Goal: Information Seeking & Learning: Check status

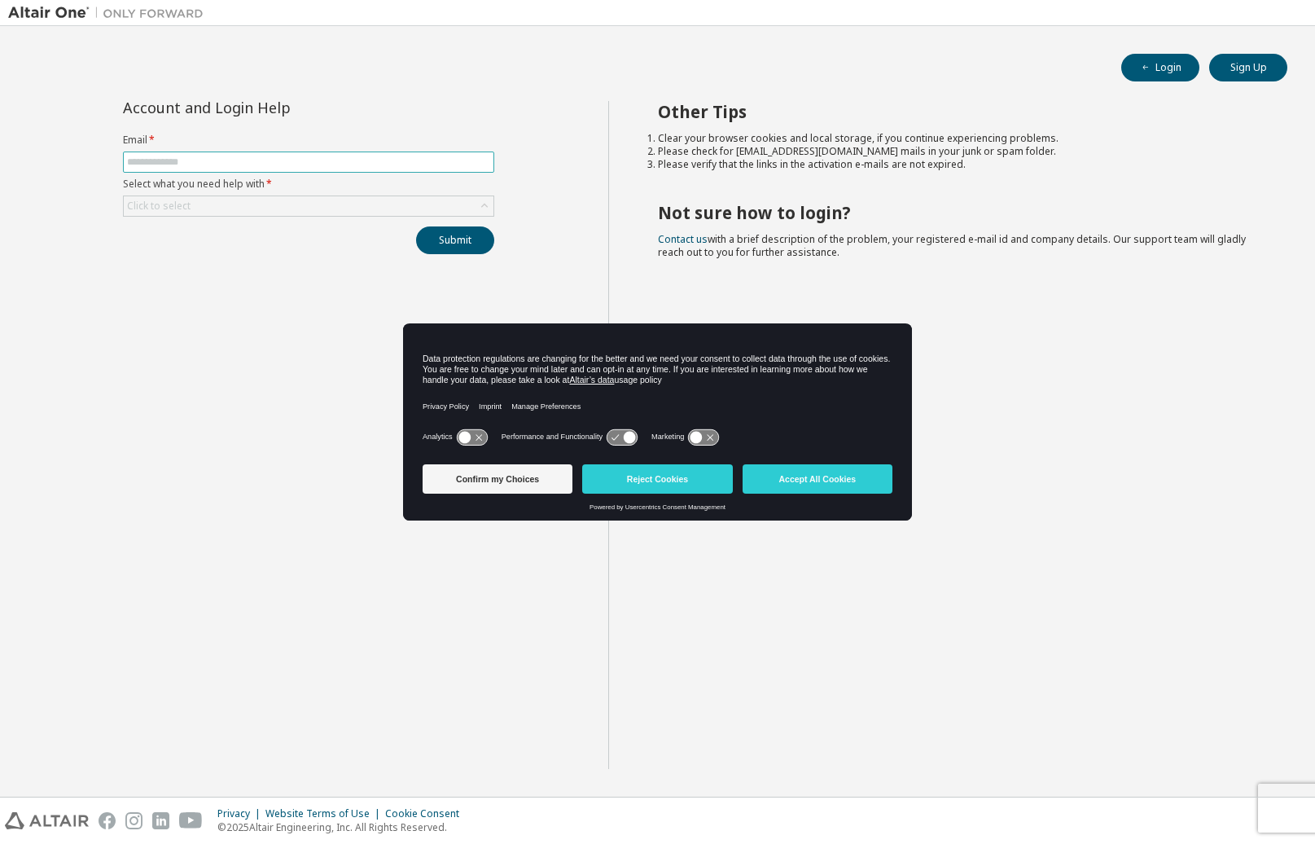
click at [209, 162] on input "text" at bounding box center [308, 162] width 363 height 13
type input "**********"
click at [441, 244] on button "Submit" at bounding box center [455, 240] width 78 height 28
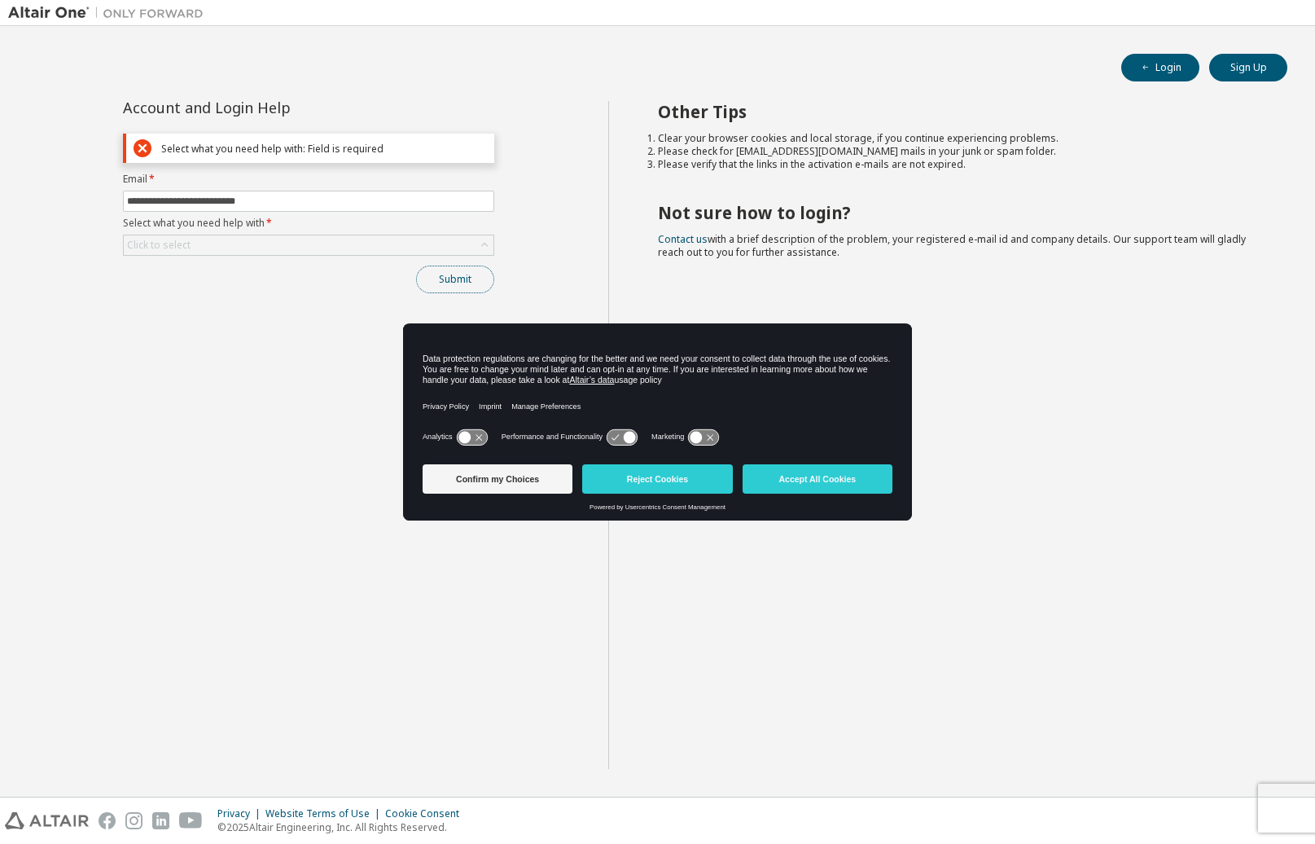
click at [451, 281] on button "Submit" at bounding box center [455, 280] width 78 height 28
click at [418, 231] on form "**********" at bounding box center [308, 214] width 371 height 83
click at [464, 248] on div "Click to select" at bounding box center [309, 245] width 370 height 20
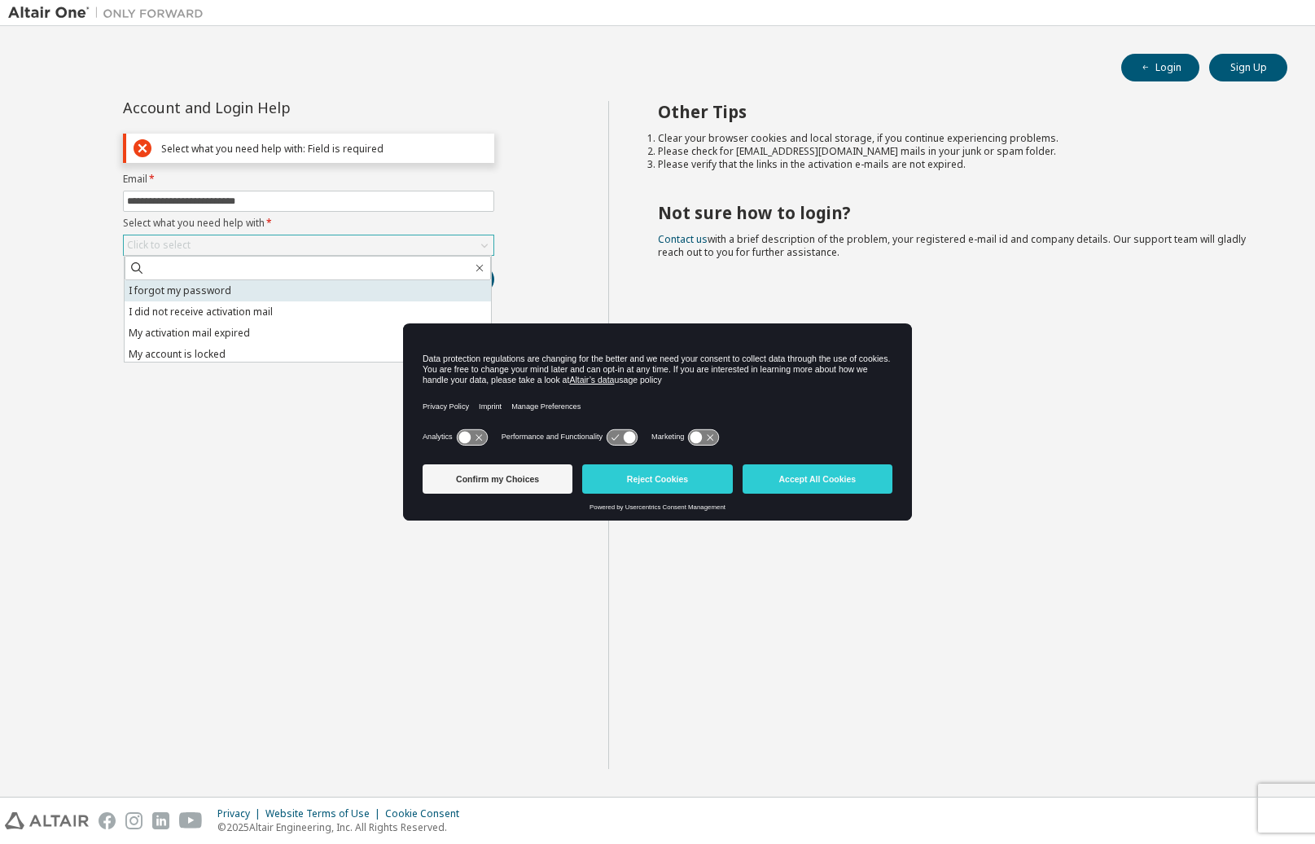
click at [288, 296] on li "I forgot my password" at bounding box center [308, 290] width 367 height 21
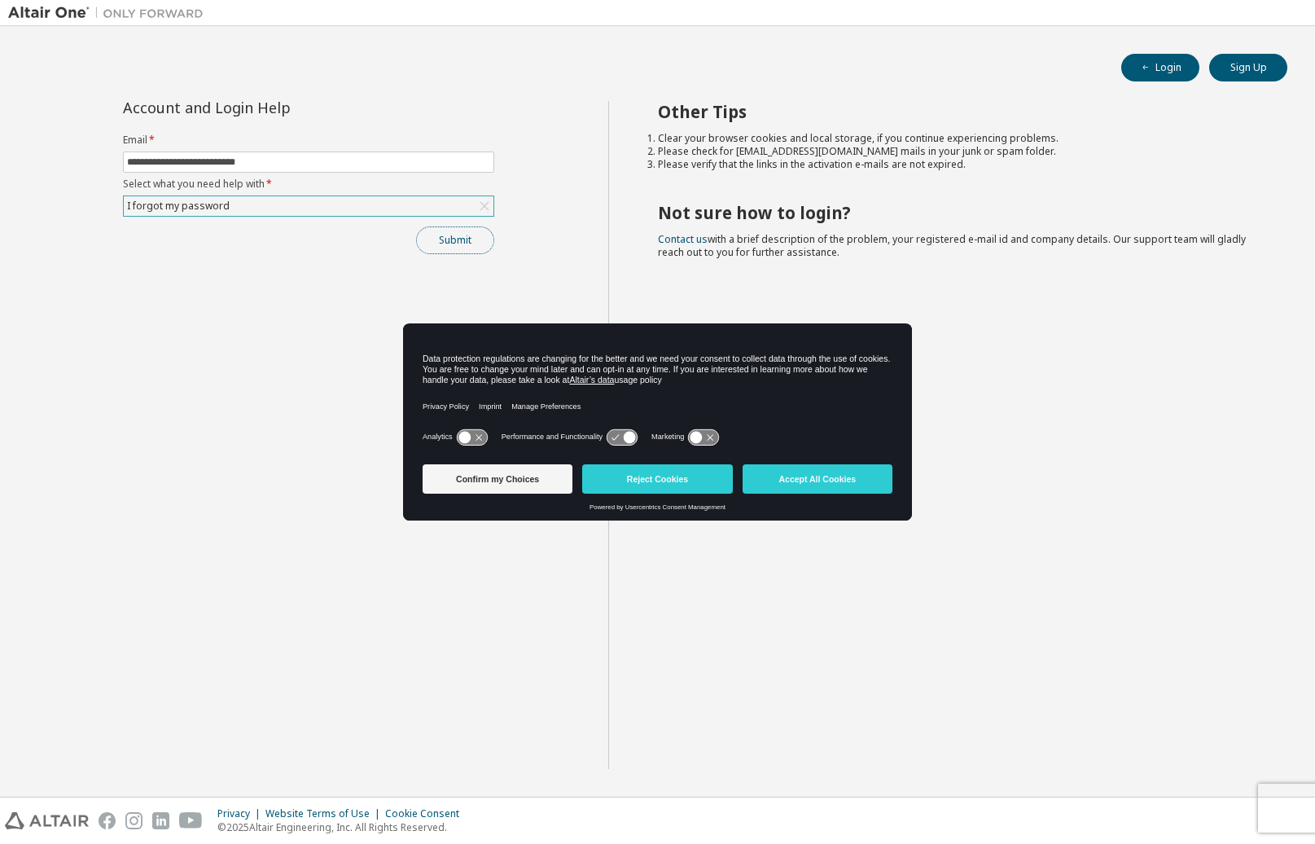
click at [444, 239] on button "Submit" at bounding box center [455, 240] width 78 height 28
click at [560, 213] on div "**********" at bounding box center [308, 435] width 600 height 668
click at [689, 473] on button "Reject Cookies" at bounding box center [657, 478] width 150 height 29
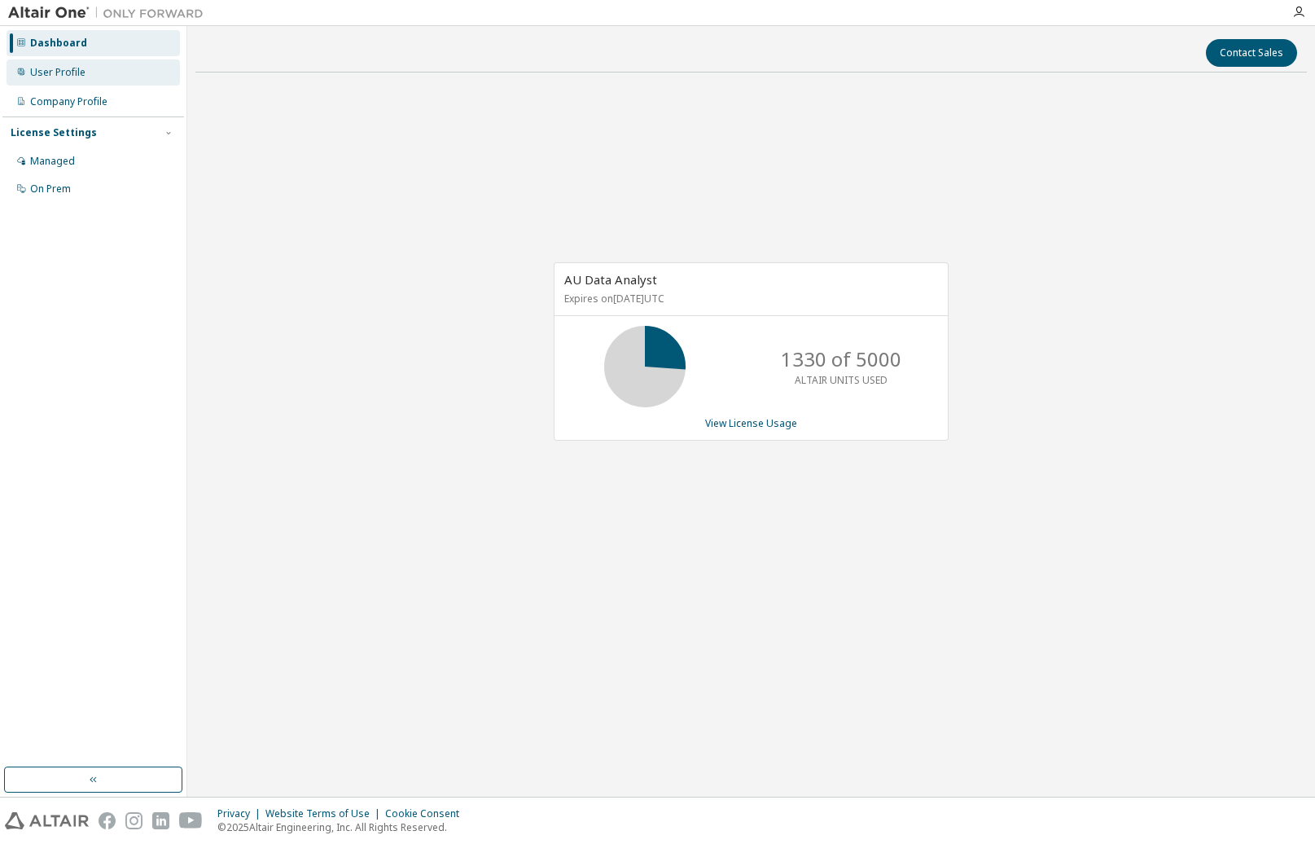
click at [72, 70] on div "User Profile" at bounding box center [57, 72] width 55 height 13
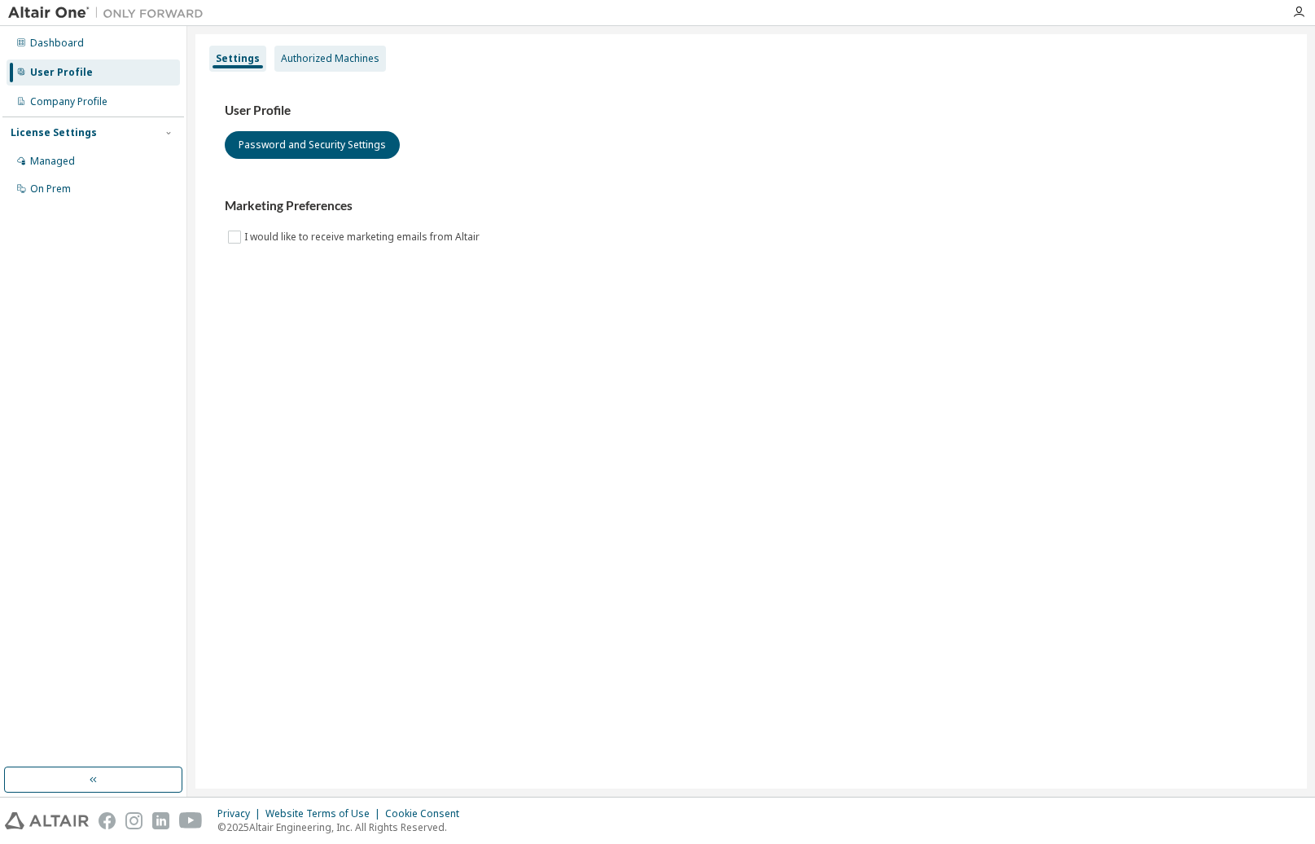
click at [312, 56] on div "Authorized Machines" at bounding box center [330, 58] width 99 height 13
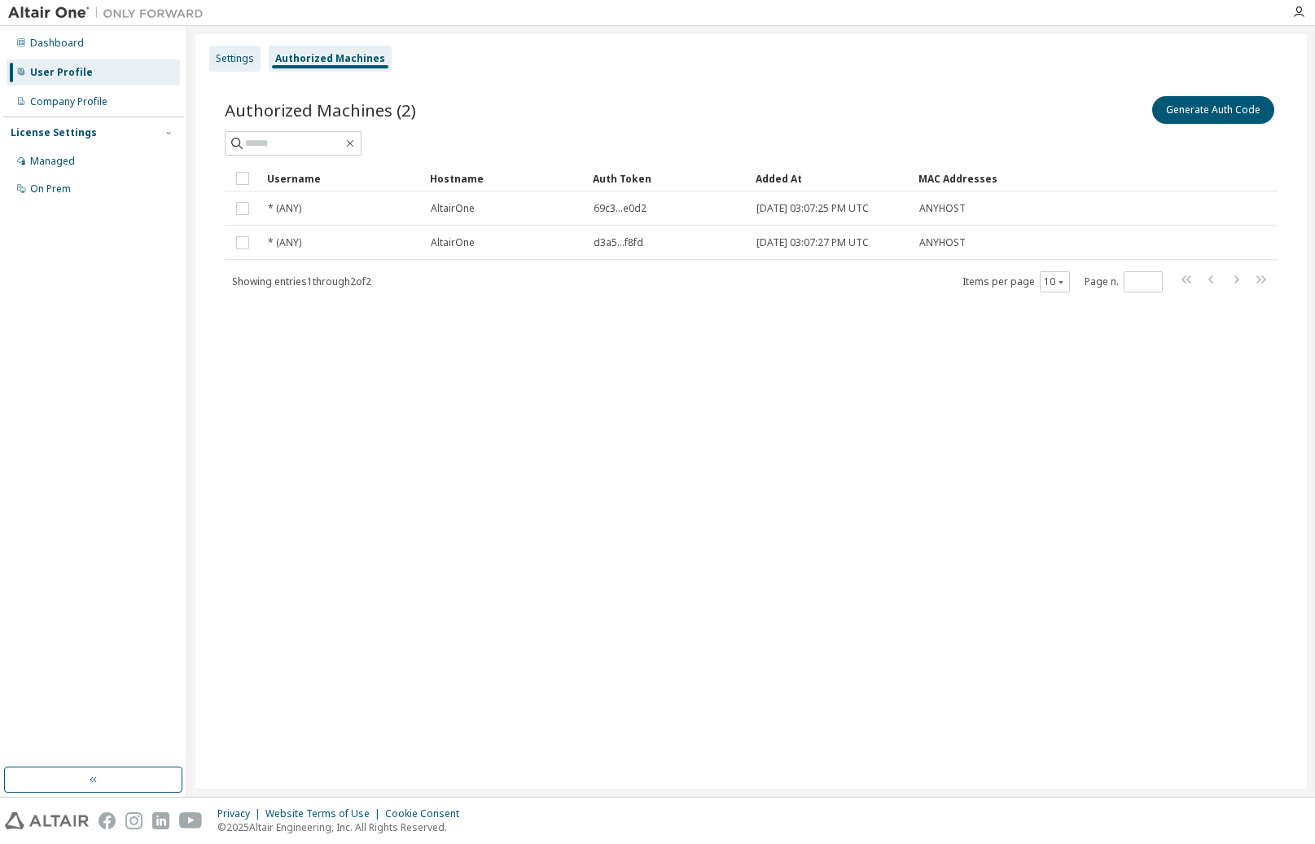
click at [237, 55] on div "Settings" at bounding box center [235, 58] width 38 height 13
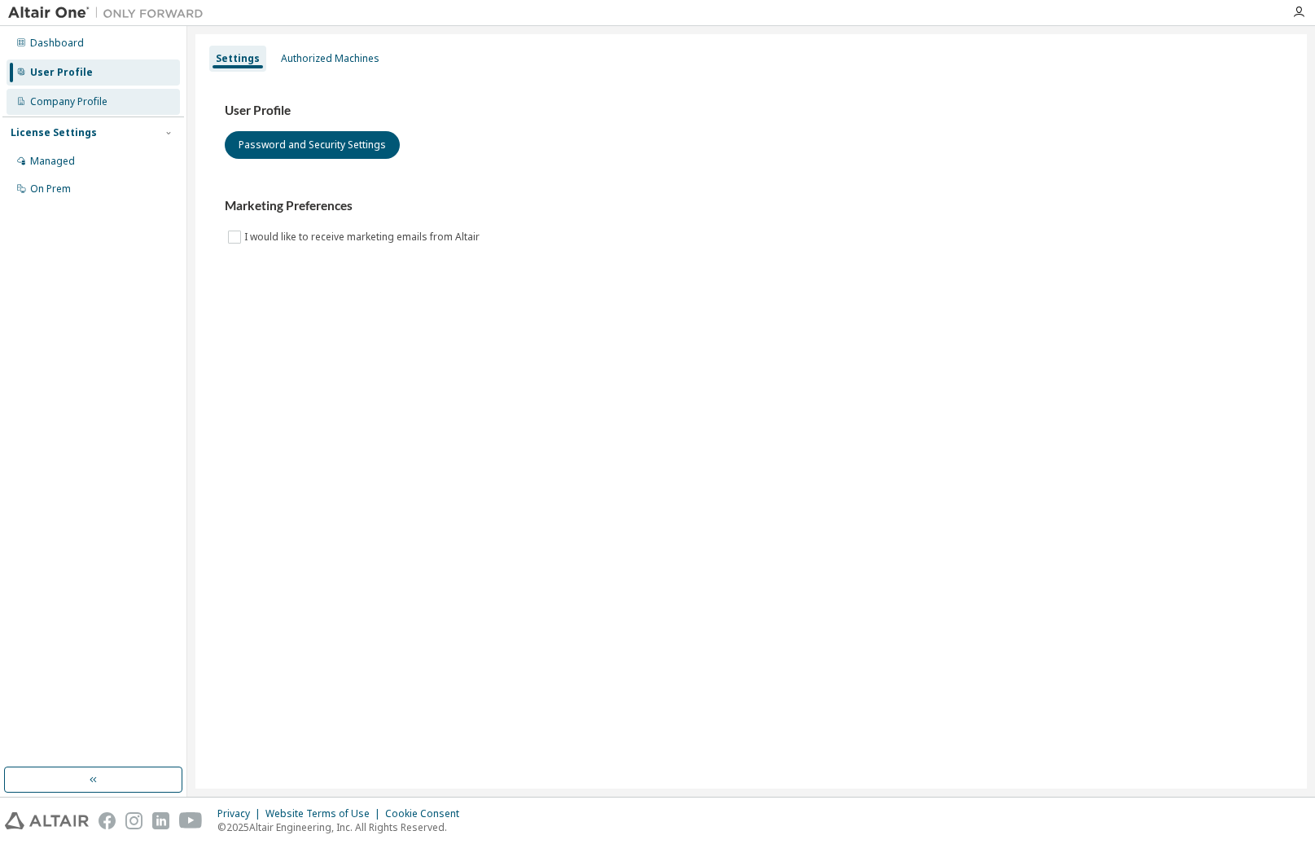
click at [108, 99] on div "Company Profile" at bounding box center [93, 102] width 173 height 26
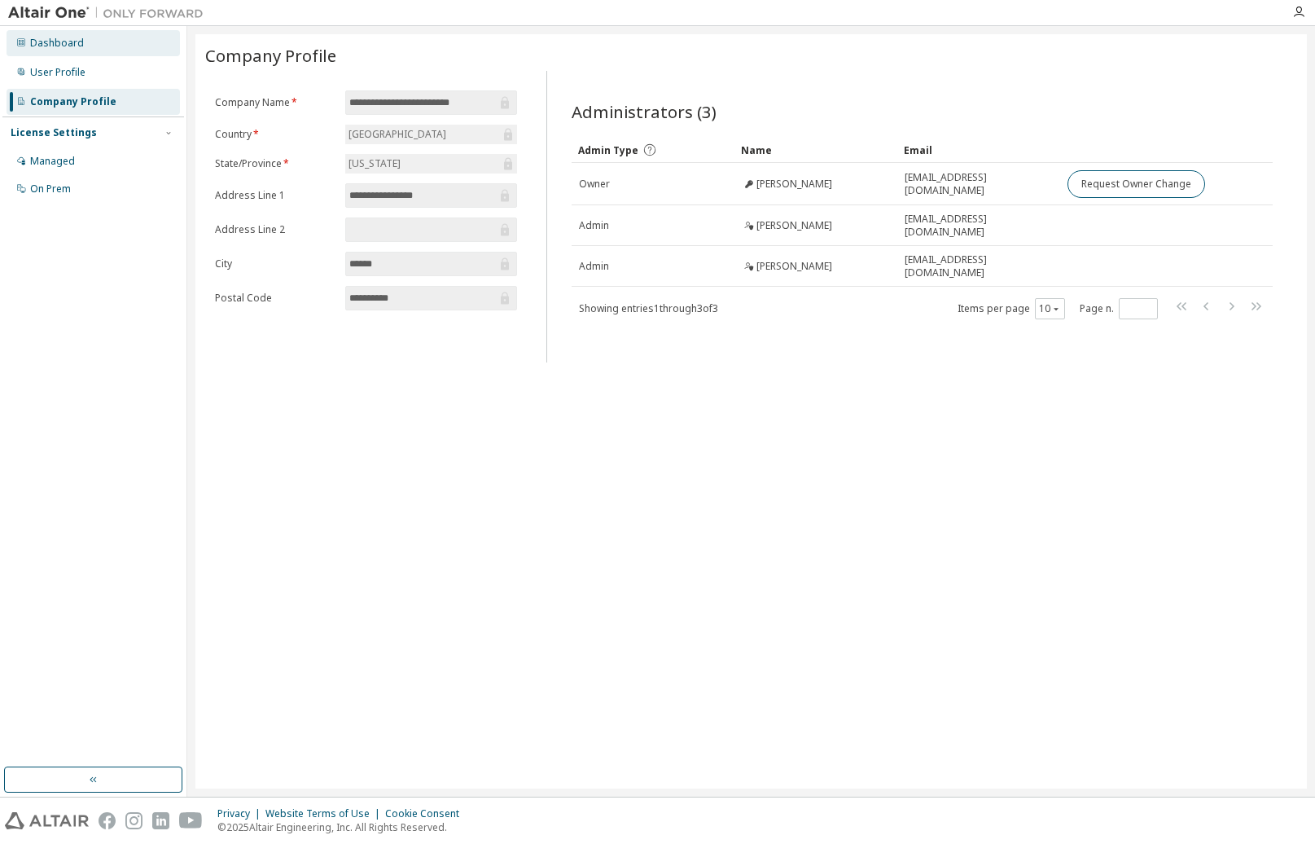
click at [57, 43] on div "Dashboard" at bounding box center [57, 43] width 54 height 13
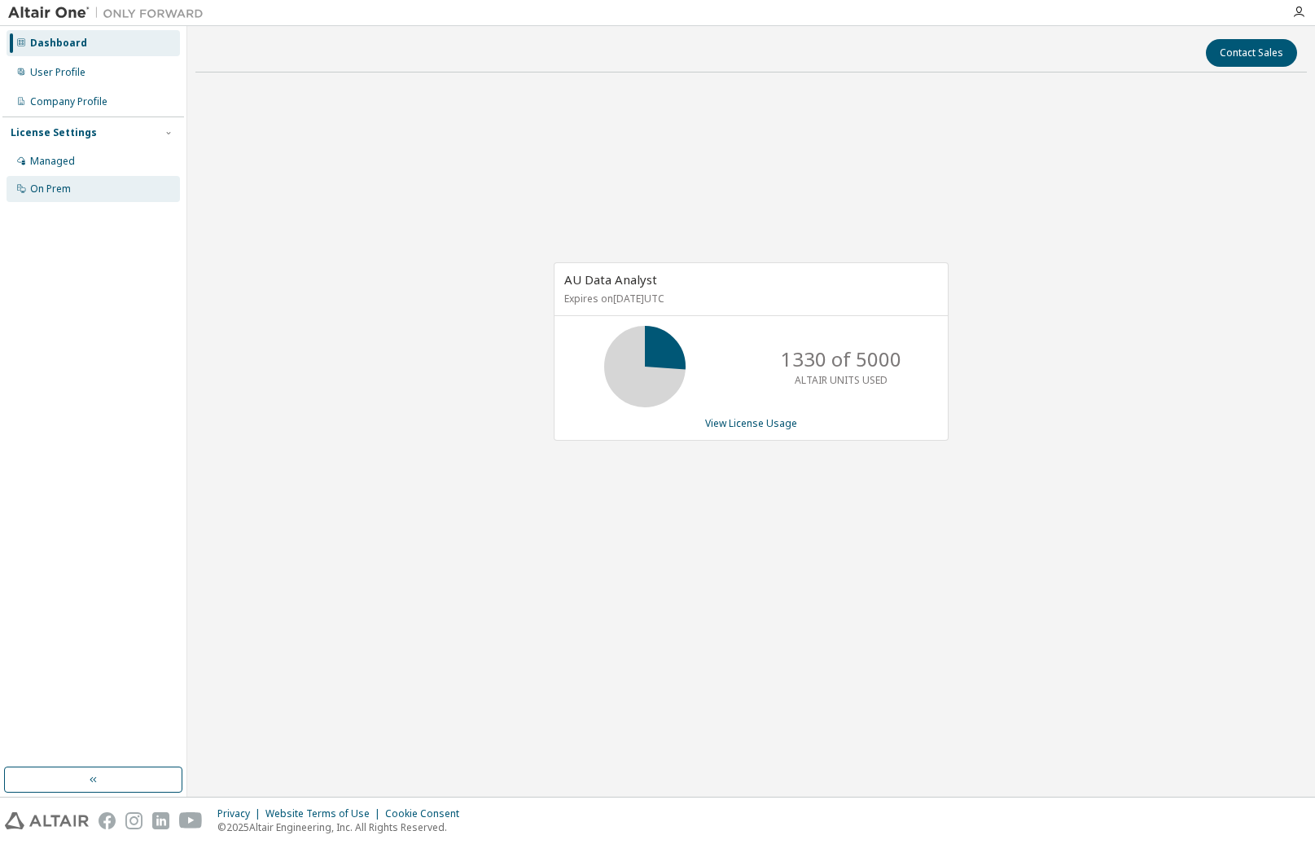
click at [115, 181] on div "On Prem" at bounding box center [93, 189] width 173 height 26
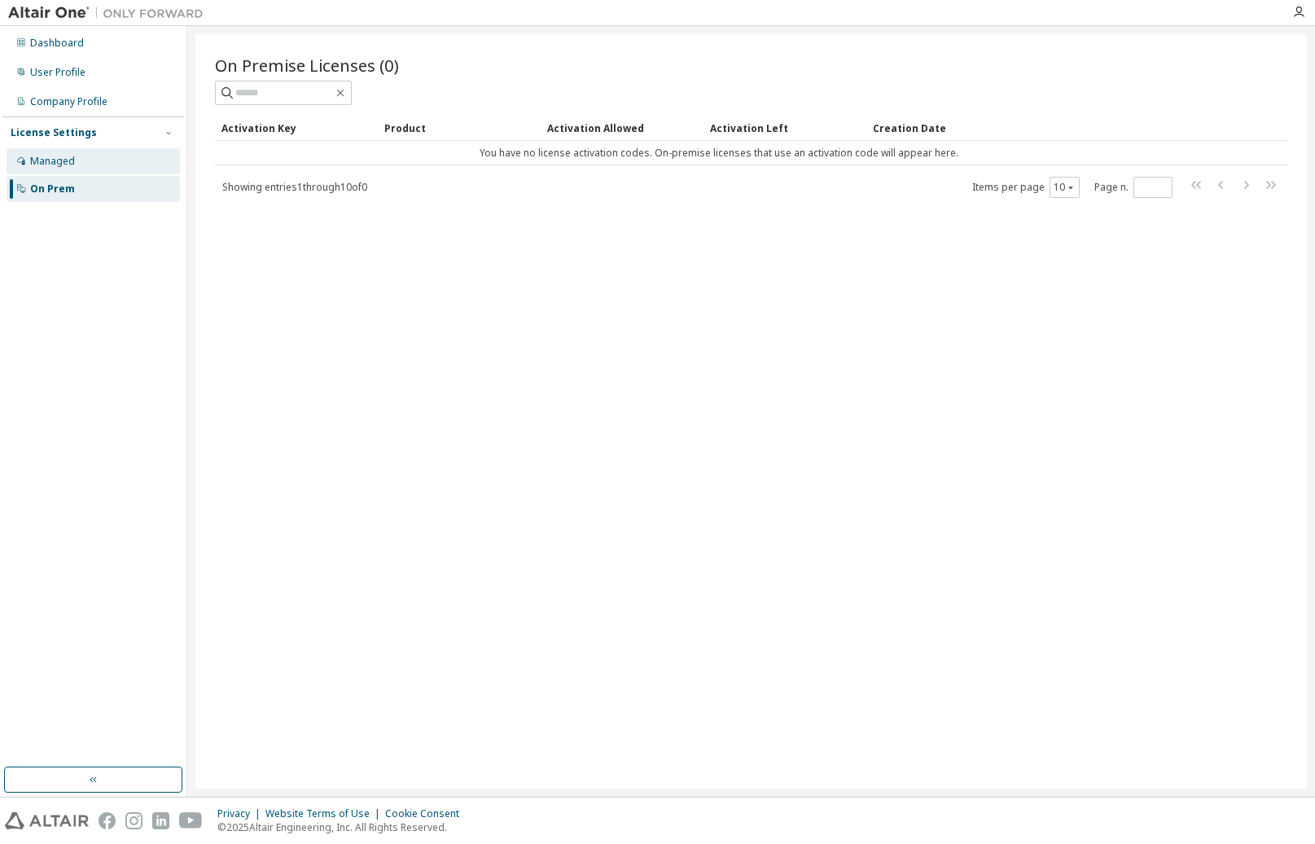
click at [112, 155] on div "Managed" at bounding box center [93, 161] width 173 height 26
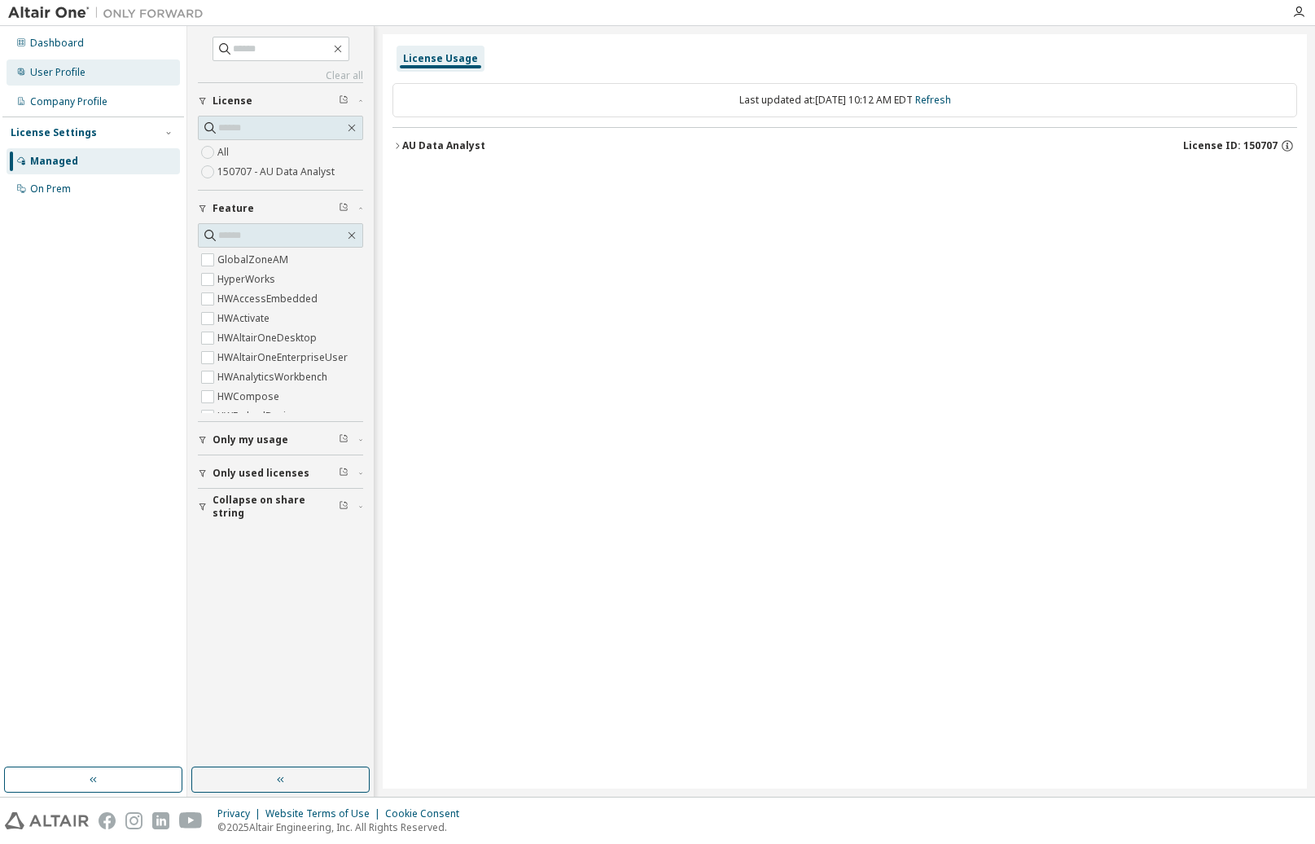
click at [104, 72] on div "User Profile" at bounding box center [93, 72] width 173 height 26
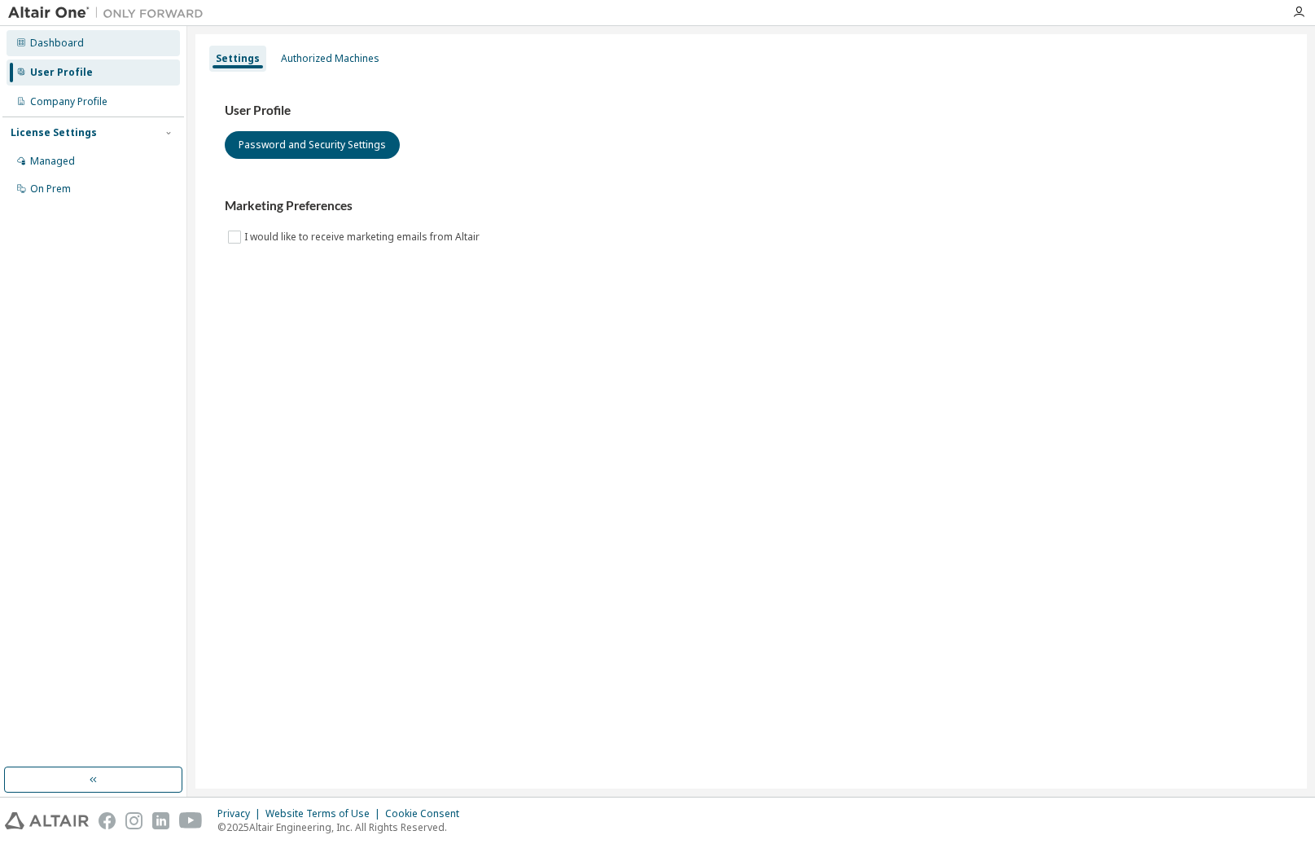
click at [109, 42] on div "Dashboard" at bounding box center [93, 43] width 173 height 26
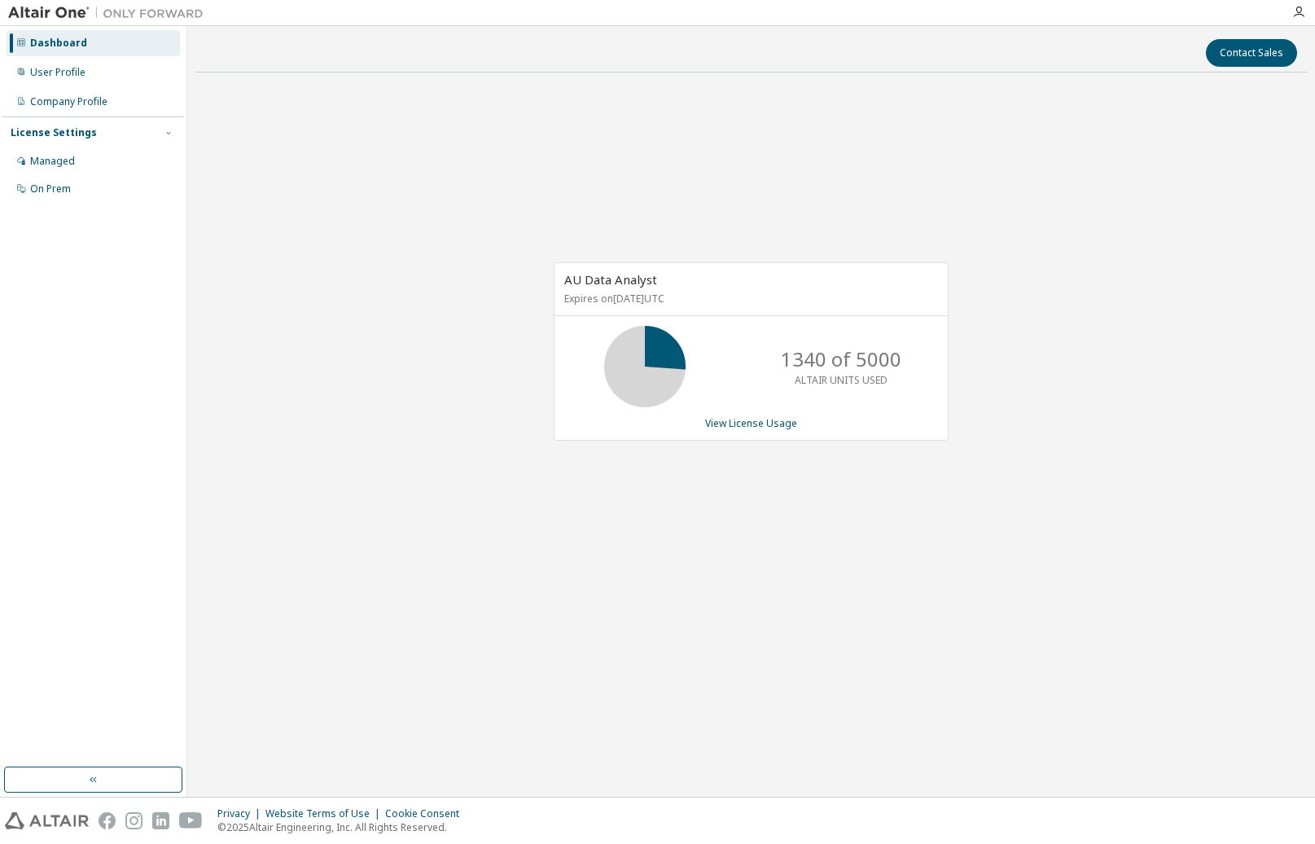
click at [1052, 311] on div "AU Data Analyst Expires on November 18, 2026 UTC 1340 of 5000 ALTAIR UNITS USED…" at bounding box center [751, 360] width 1112 height 548
click at [913, 196] on div "AU Data Analyst Expires on November 18, 2026 UTC 1330 of 5000 ALTAIR UNITS USED…" at bounding box center [751, 360] width 1112 height 548
click at [676, 335] on icon at bounding box center [645, 366] width 98 height 81
click at [85, 46] on div "Dashboard" at bounding box center [93, 43] width 173 height 26
click at [39, 77] on div "User Profile" at bounding box center [57, 72] width 55 height 13
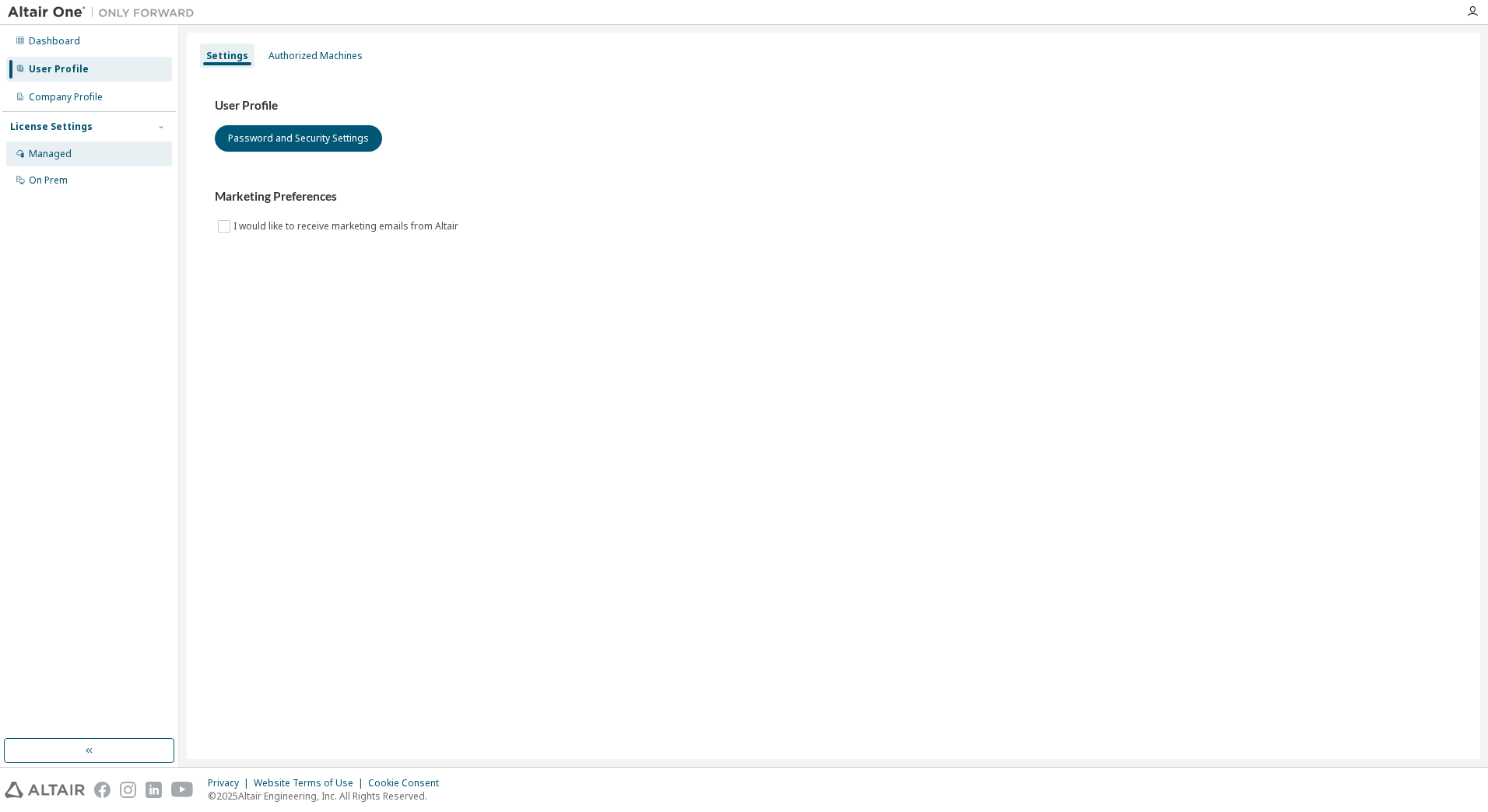
click at [53, 154] on div "Managed" at bounding box center [50, 154] width 43 height 12
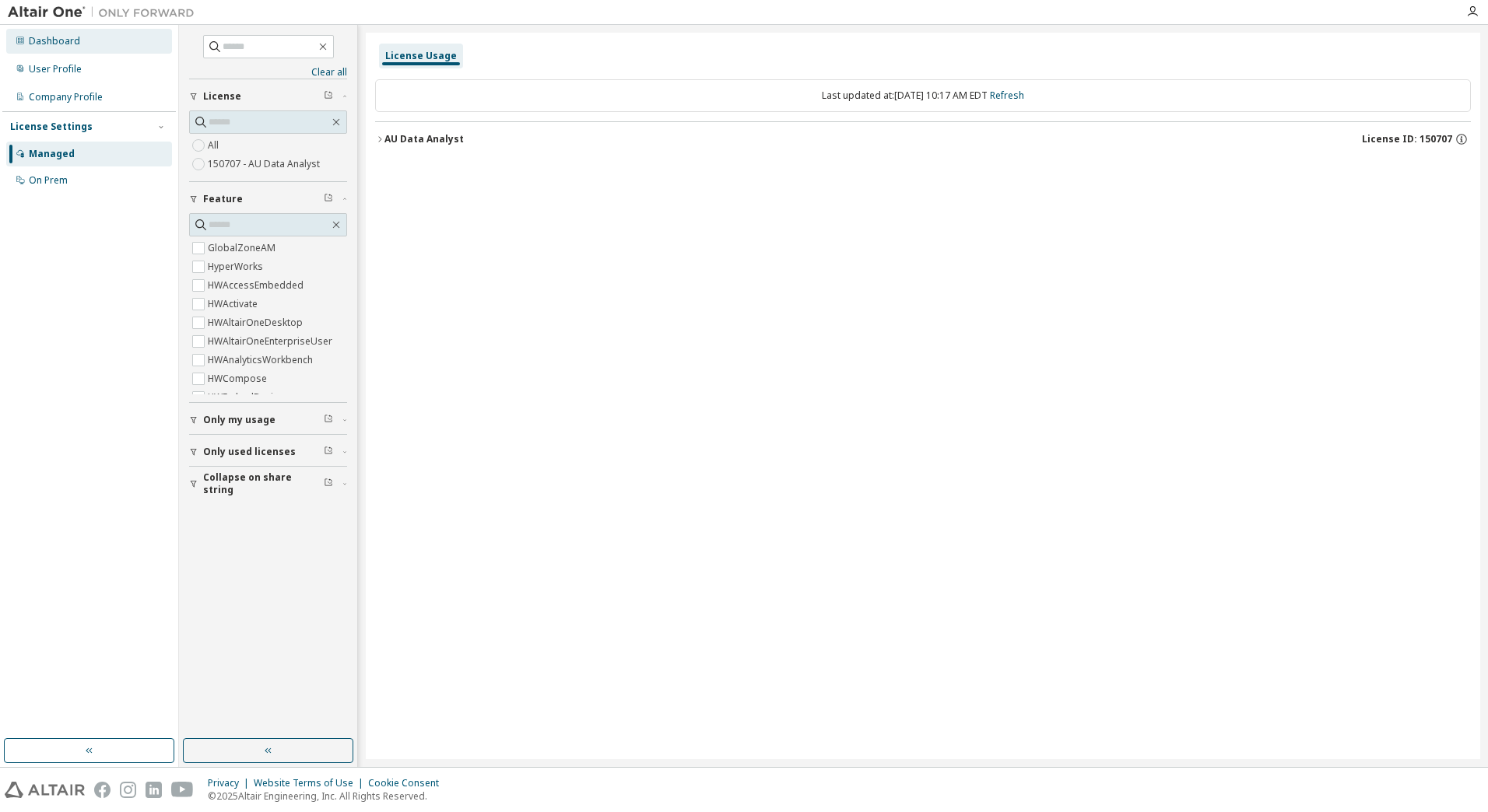
click at [19, 44] on icon at bounding box center [20, 40] width 10 height 10
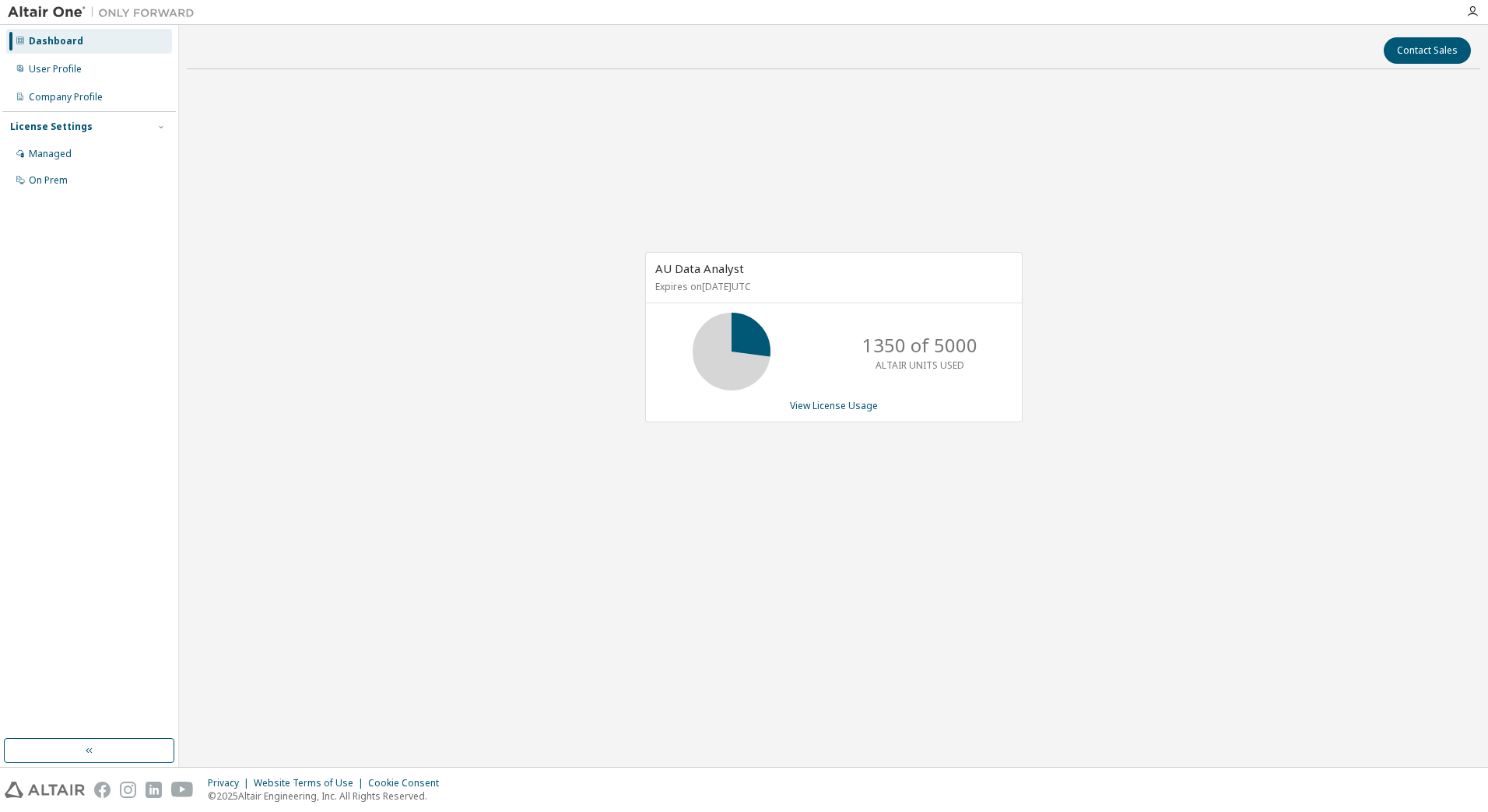
click at [1234, 259] on div "AU Data Analyst Expires on [DATE] UTC 1350 of 5000 ALTAIR UNITS USED View Licen…" at bounding box center [833, 346] width 1294 height 528
drag, startPoint x: 1002, startPoint y: 175, endPoint x: 1005, endPoint y: 100, distance: 75.1
click at [1002, 170] on div "AU Data Analyst Expires on [DATE] UTC 1350 of 5000 ALTAIR UNITS USED View Licen…" at bounding box center [833, 346] width 1294 height 528
click at [61, 179] on div "On Prem" at bounding box center [48, 180] width 39 height 12
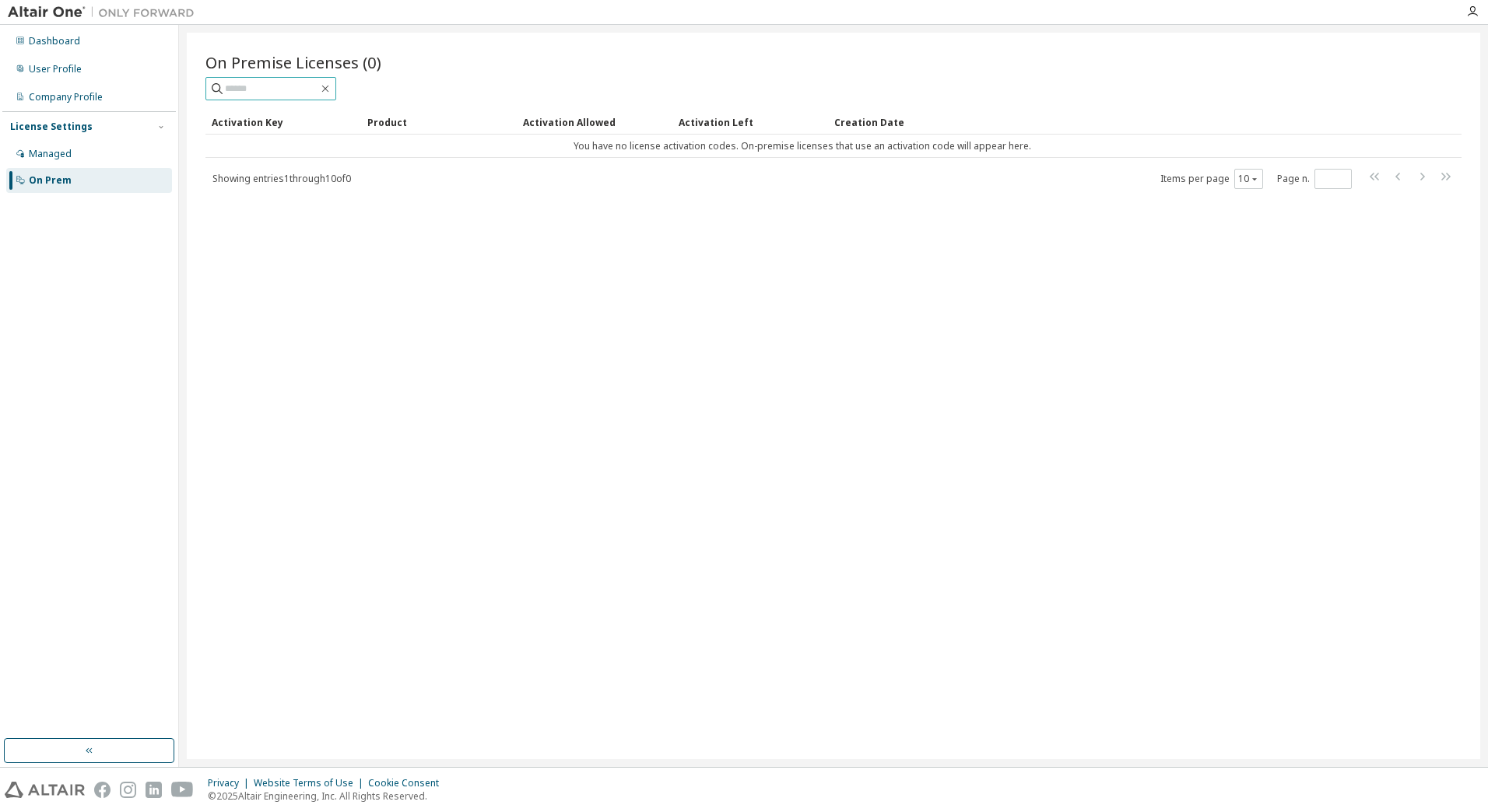
click at [248, 88] on input "text" at bounding box center [271, 89] width 94 height 15
type input "*******"
click at [218, 91] on icon at bounding box center [217, 89] width 15 height 15
click at [216, 82] on icon at bounding box center [217, 89] width 15 height 15
click at [313, 88] on input "*******" at bounding box center [271, 89] width 94 height 15
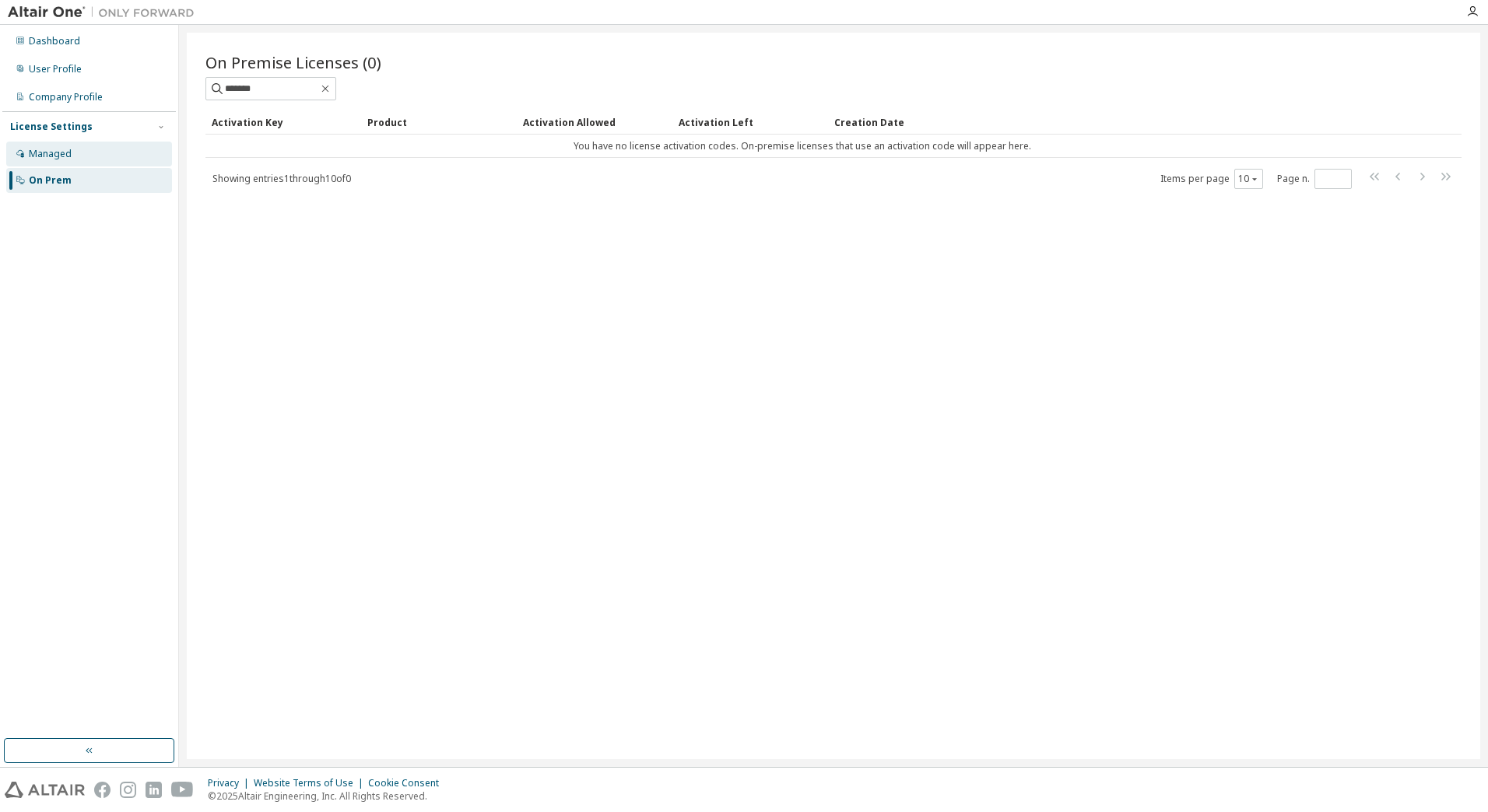
click at [75, 149] on div "Managed" at bounding box center [89, 154] width 165 height 25
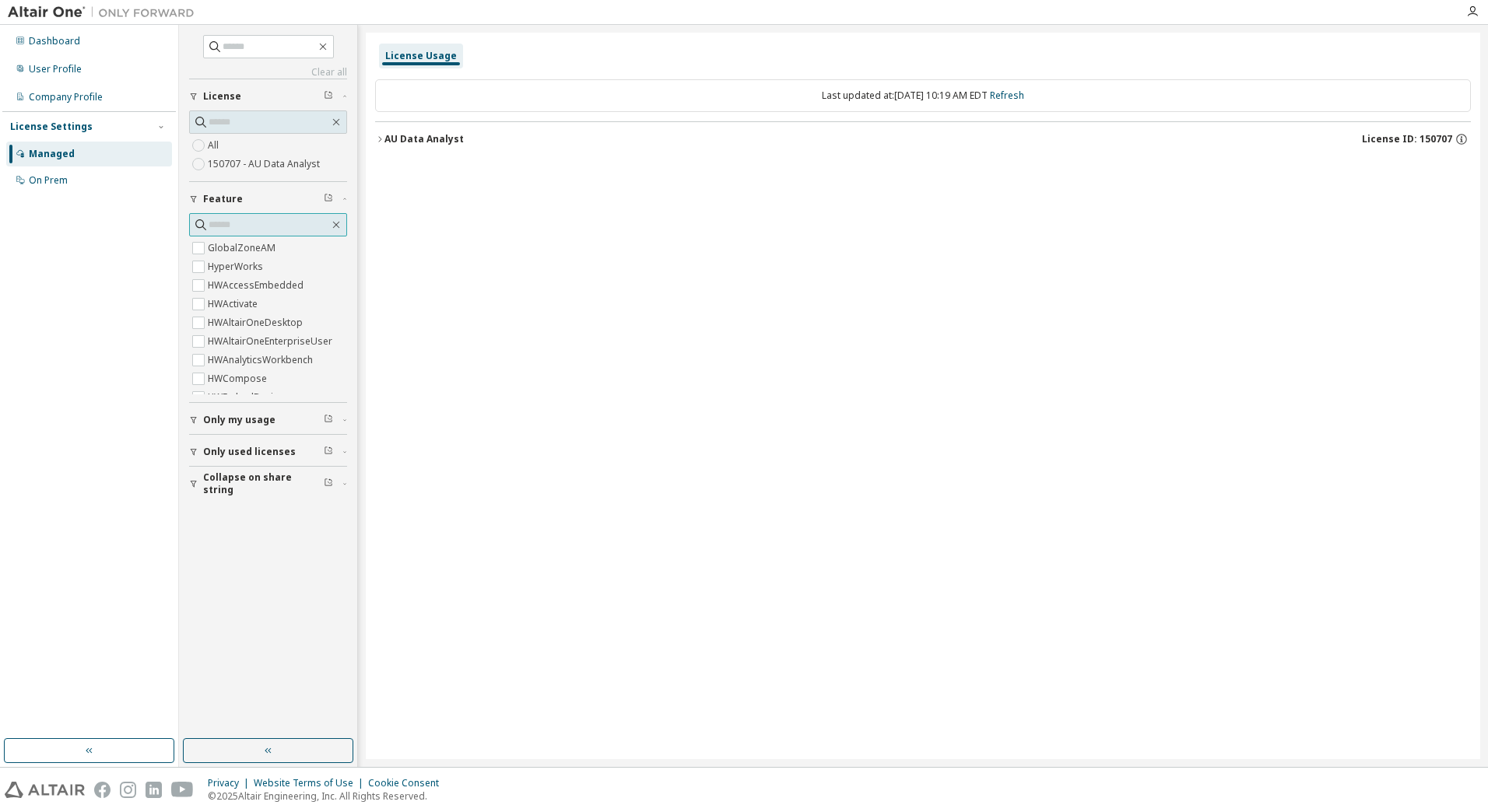
click at [218, 223] on input "text" at bounding box center [269, 224] width 120 height 15
type input "*******"
click at [844, 342] on div "License Usage Last updated at: [DATE] 10:20 AM EDT Refresh AU Data Analyst Lice…" at bounding box center [923, 395] width 1114 height 727
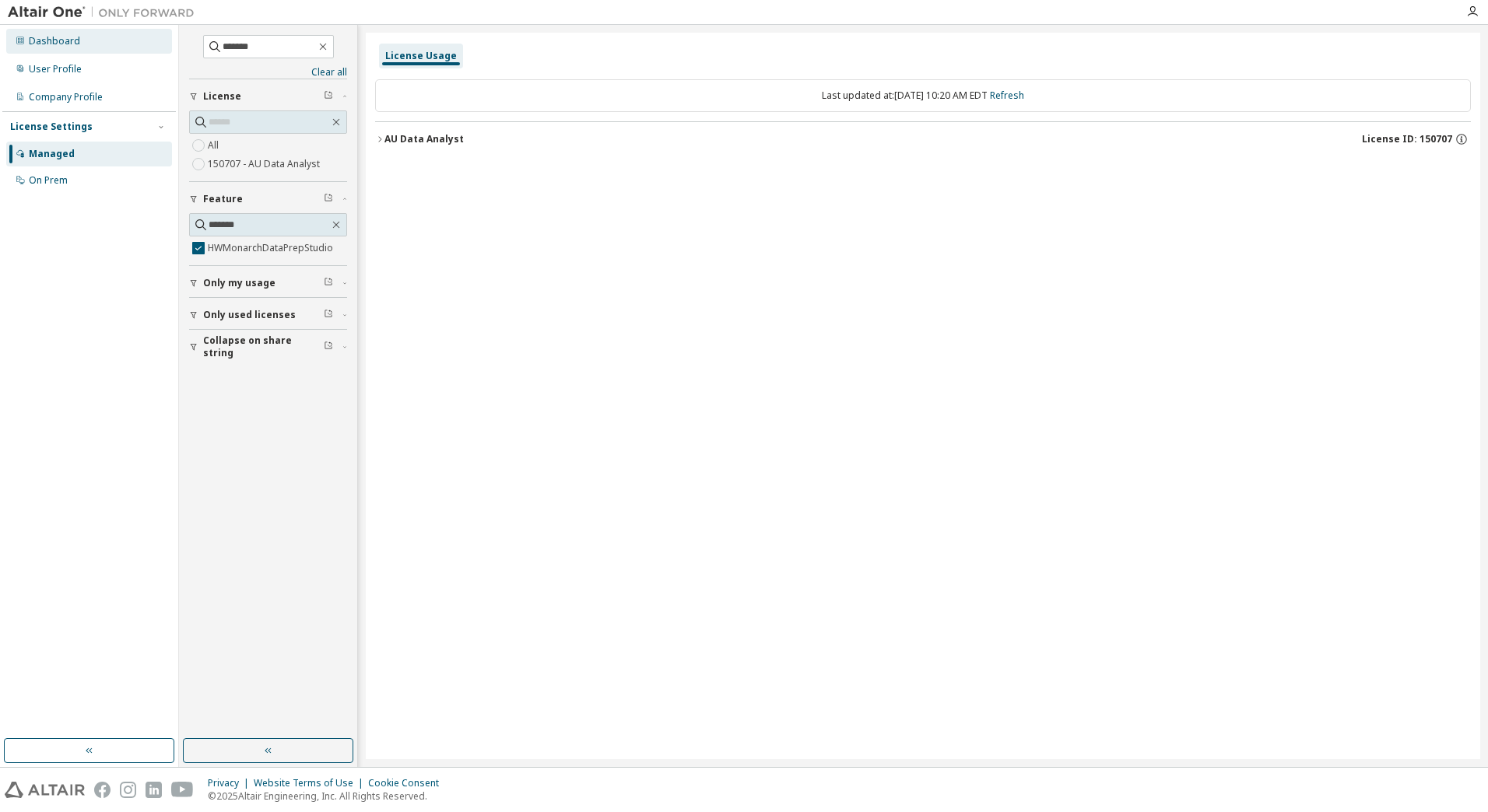
click at [52, 40] on div "Dashboard" at bounding box center [54, 41] width 52 height 12
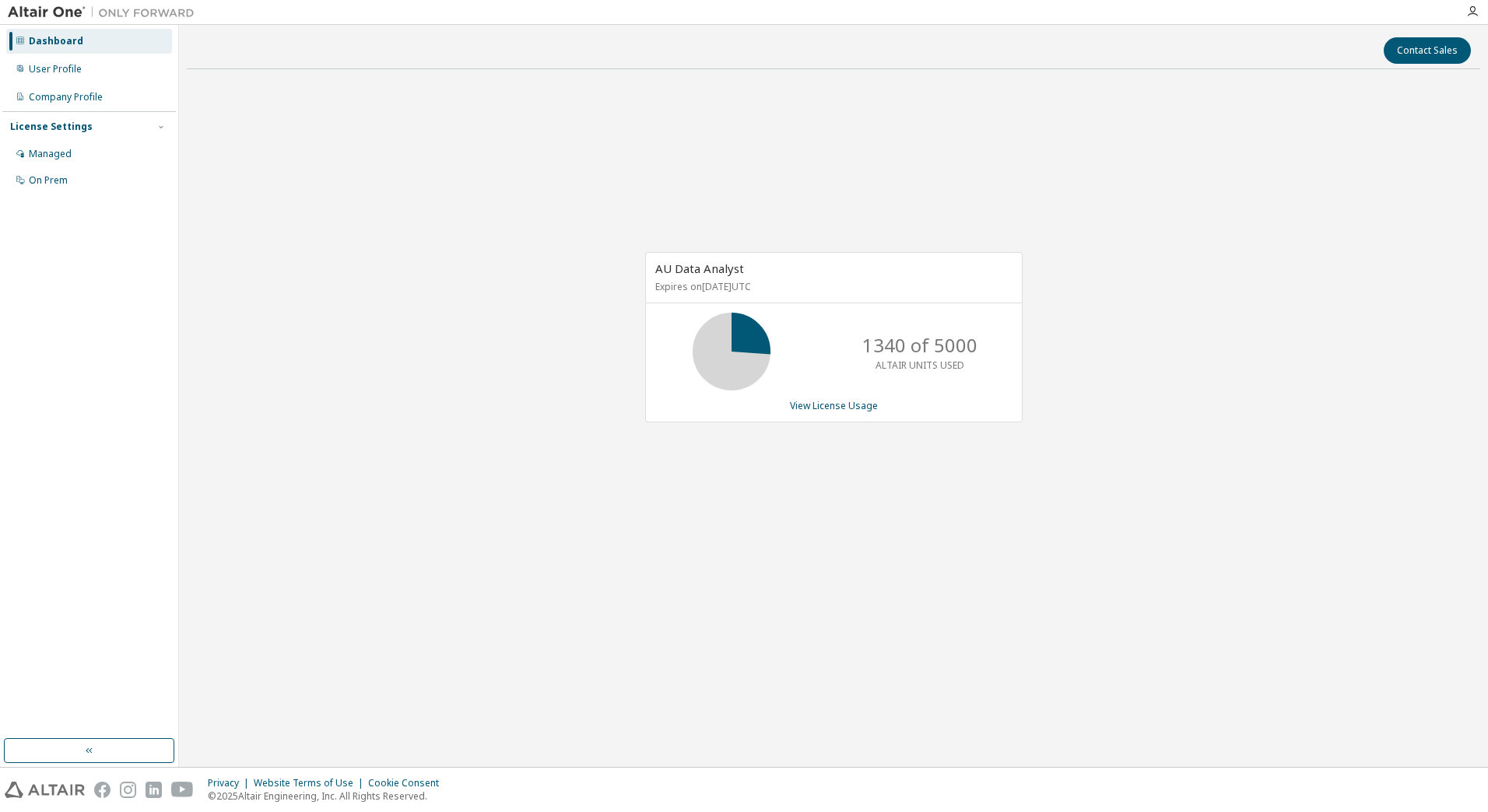
click at [727, 346] on icon at bounding box center [731, 352] width 39 height 39
click at [767, 291] on p "Expires on [DATE] UTC" at bounding box center [832, 287] width 354 height 13
click at [767, 272] on div "AU Data Analyst Expires on [DATE] UTC" at bounding box center [833, 278] width 376 height 51
click at [845, 401] on link "View License Usage" at bounding box center [834, 406] width 88 height 13
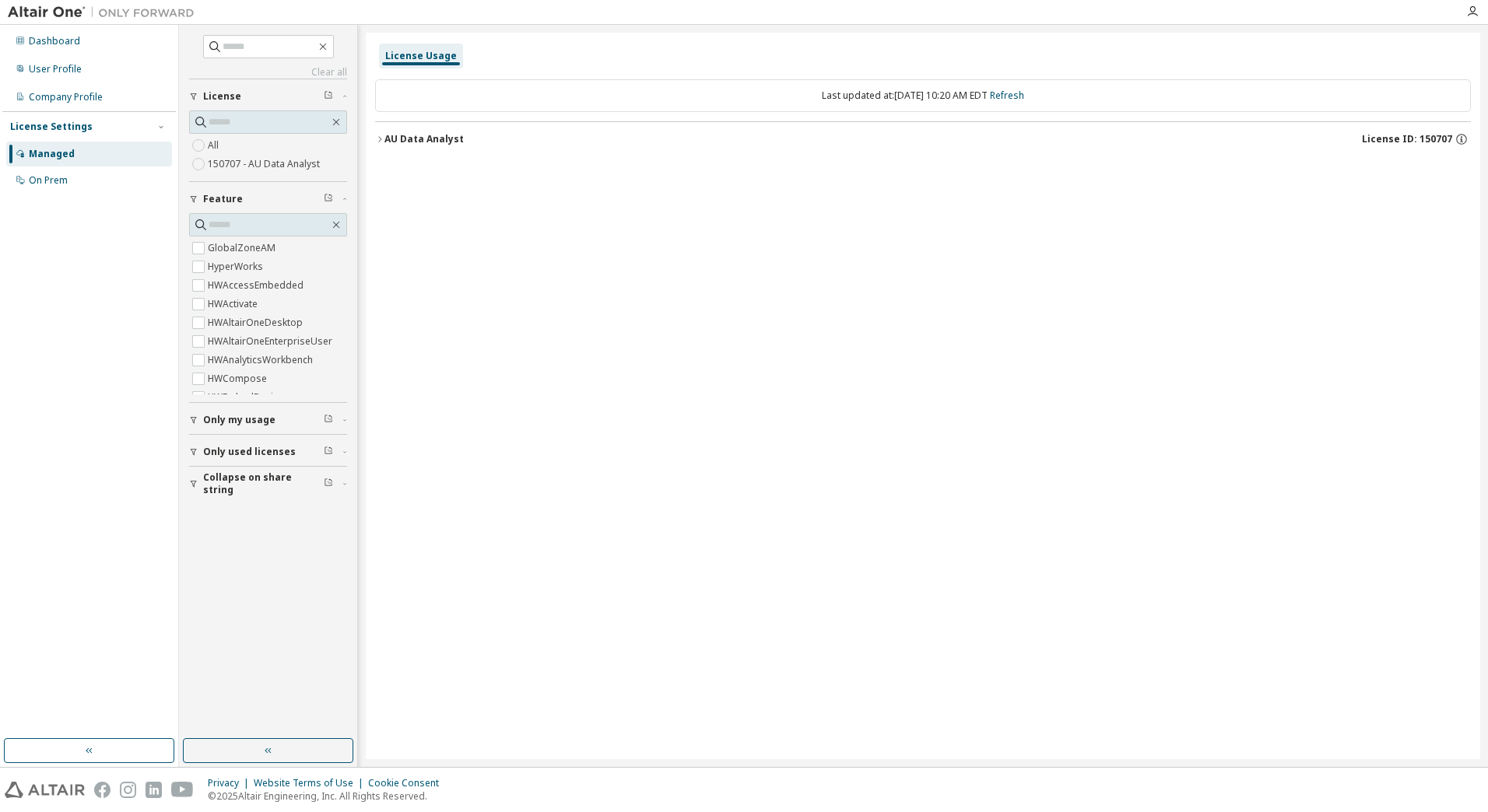
click at [380, 138] on icon "button" at bounding box center [380, 139] width 10 height 10
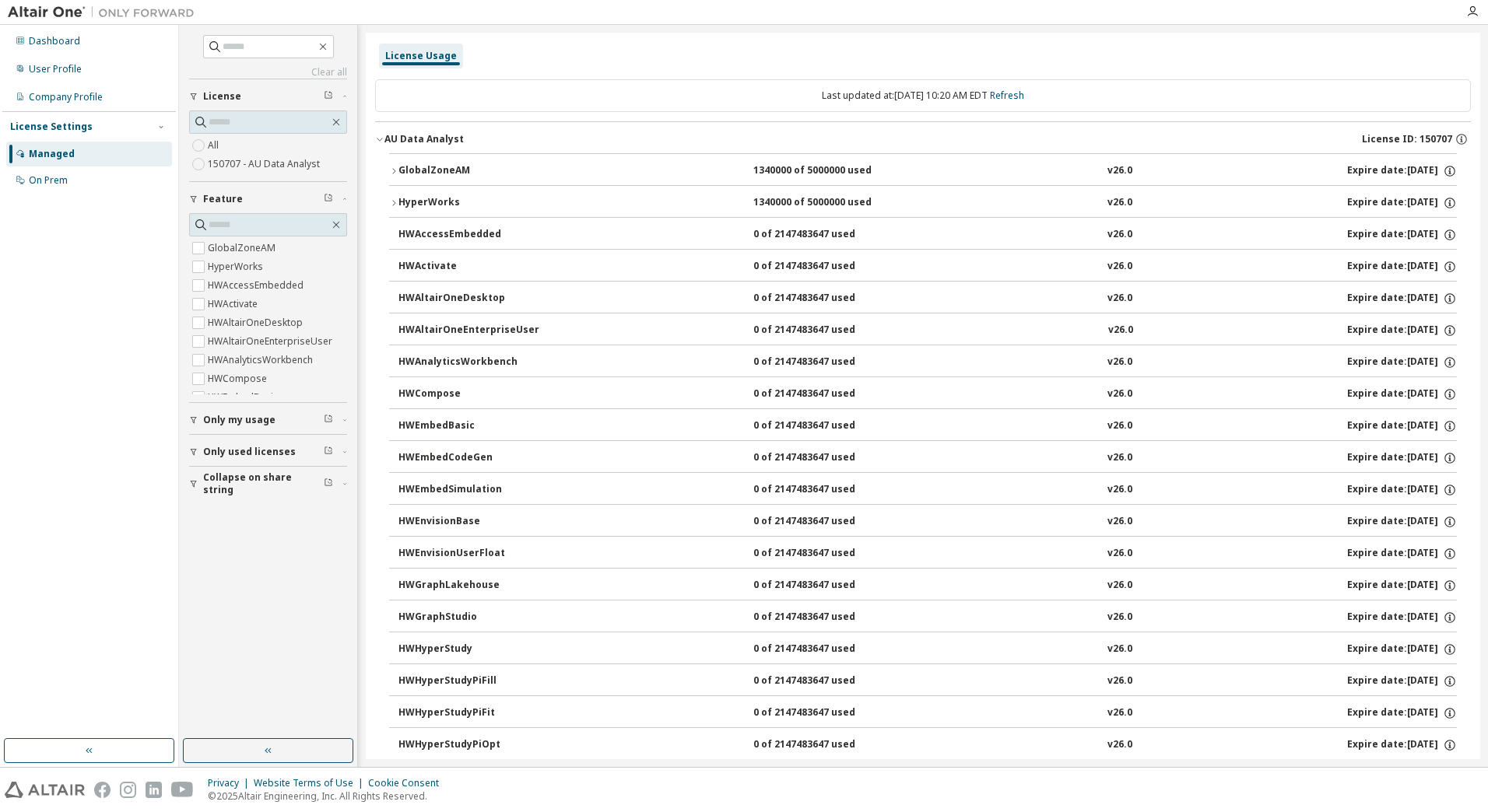
click at [379, 140] on icon "button" at bounding box center [379, 139] width 6 height 3
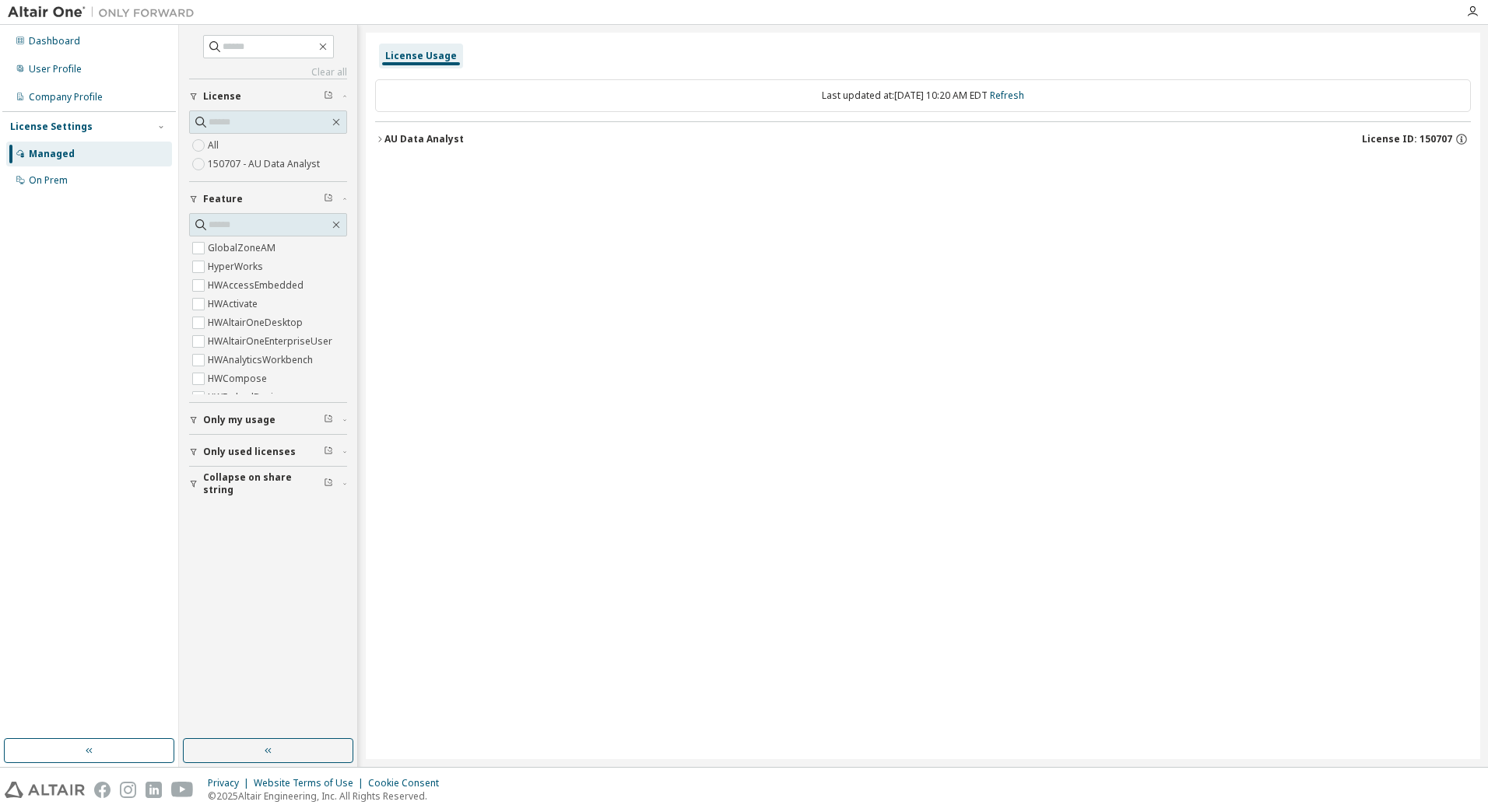
click at [213, 416] on span "Only my usage" at bounding box center [240, 419] width 73 height 12
click at [520, 220] on div "License Usage Last updated at: [DATE] 10:20 AM EDT Refresh AU Data Analyst Lice…" at bounding box center [923, 395] width 1114 height 727
click at [411, 140] on div "AU Data Analyst" at bounding box center [423, 139] width 79 height 12
click at [571, 288] on div "License Usage Last updated at: [DATE] 10:20 AM EDT Refresh AU Data Analyst Lice…" at bounding box center [923, 395] width 1114 height 727
click at [84, 41] on div "Dashboard" at bounding box center [89, 41] width 165 height 25
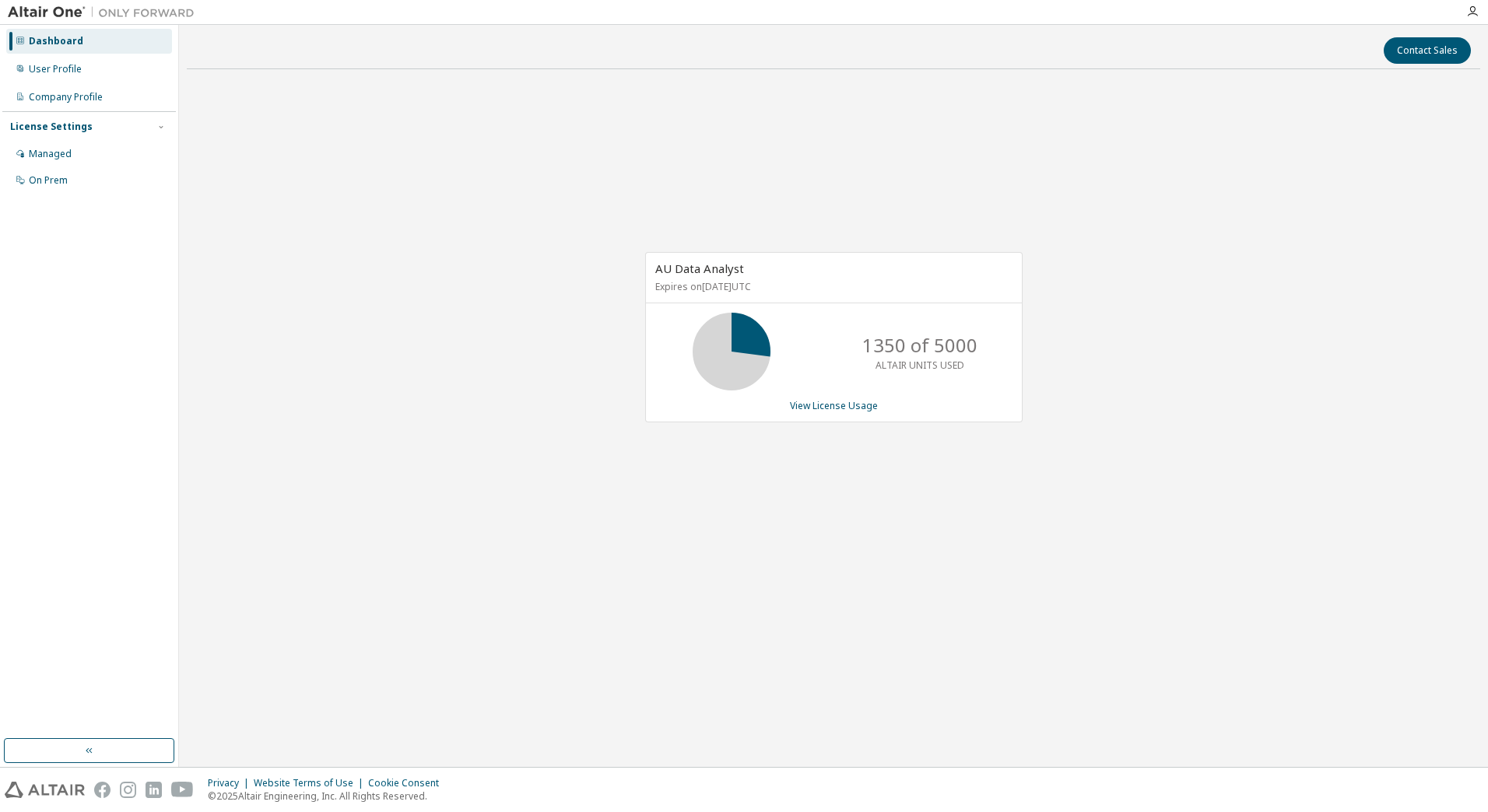
click at [488, 251] on div "AU Data Analyst Expires on [DATE] UTC 1350 of 5000 ALTAIR UNITS USED View Licen…" at bounding box center [833, 346] width 1294 height 528
click at [126, 65] on div "User Profile" at bounding box center [89, 69] width 165 height 25
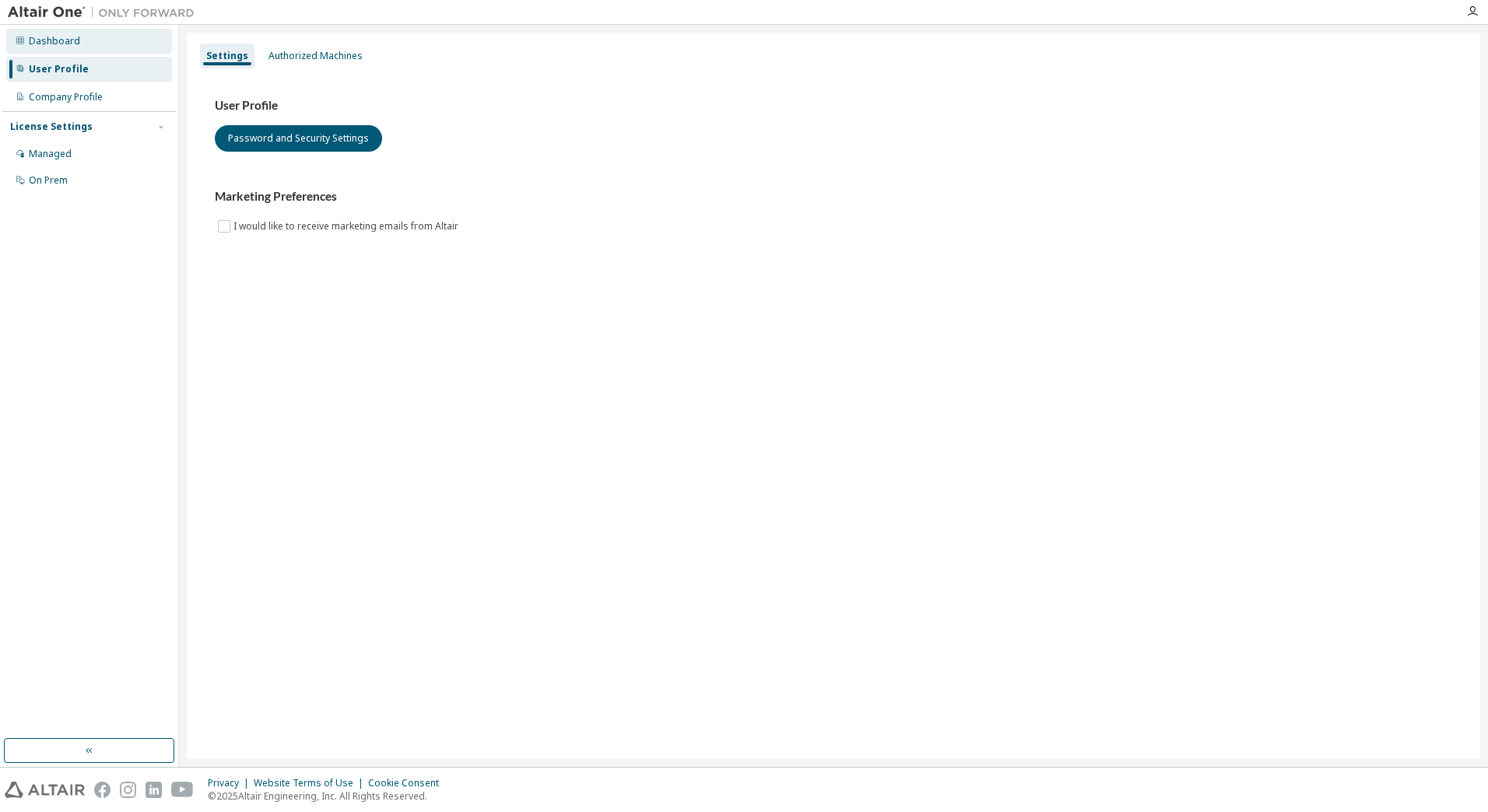
click at [62, 41] on div "Dashboard" at bounding box center [54, 41] width 52 height 12
